Goal: Task Accomplishment & Management: Complete application form

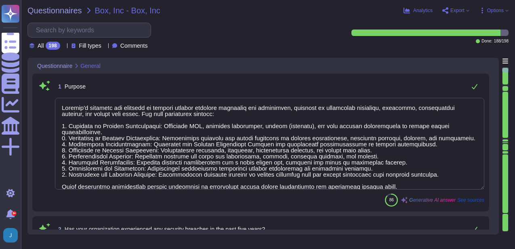
type textarea "Sectigo's services are designed to provide digital identity solutions for busin…"
type textarea "No, we have not encountered any significant security breaches in the past three…"
type textarea "Yes, we provide technology and software applications. Our services include a So…"
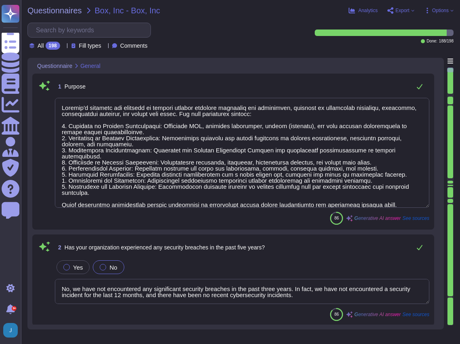
type textarea "Sectigo's services are designed to provide digital identity solutions for busin…"
type textarea "No, we have not encountered any significant security breaches in the past three…"
type textarea "Yes, we provide technology and software applications. Our services include a So…"
type textarea "[PERSON_NAME]"
